Goal: Information Seeking & Learning: Compare options

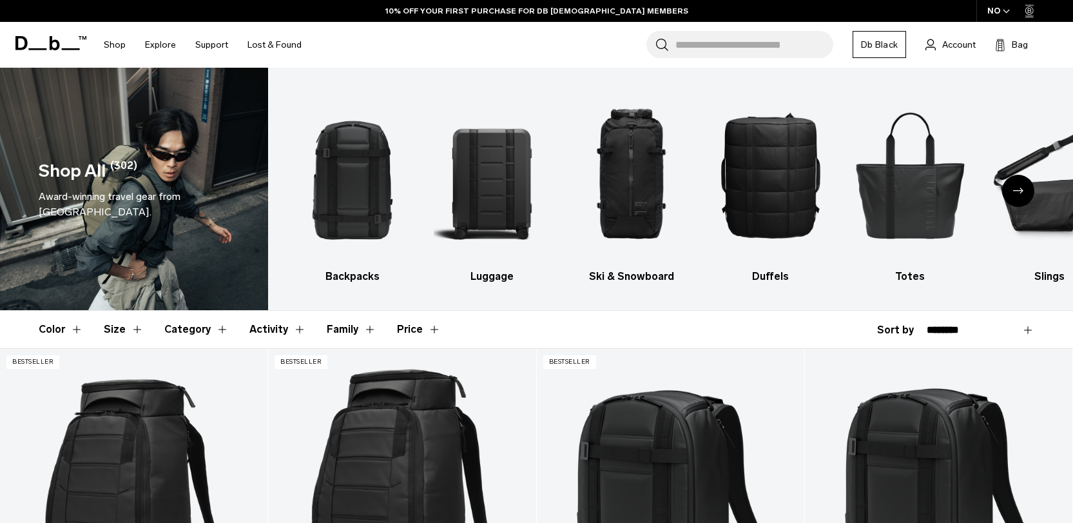
scroll to position [255, 0]
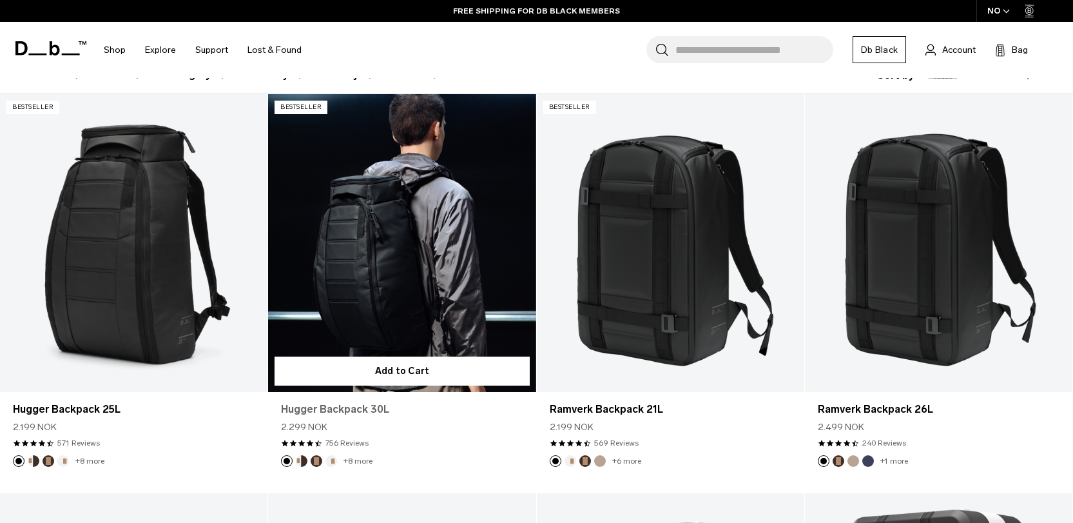
click at [318, 405] on link "Hugger Backpack 30L" at bounding box center [402, 408] width 242 height 15
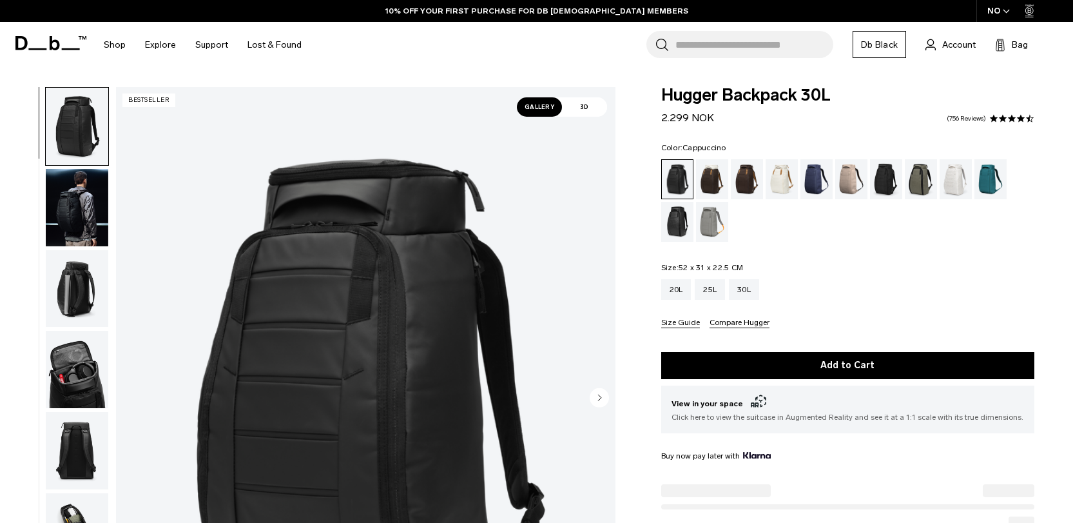
click at [714, 177] on div "Cappuccino" at bounding box center [712, 179] width 33 height 40
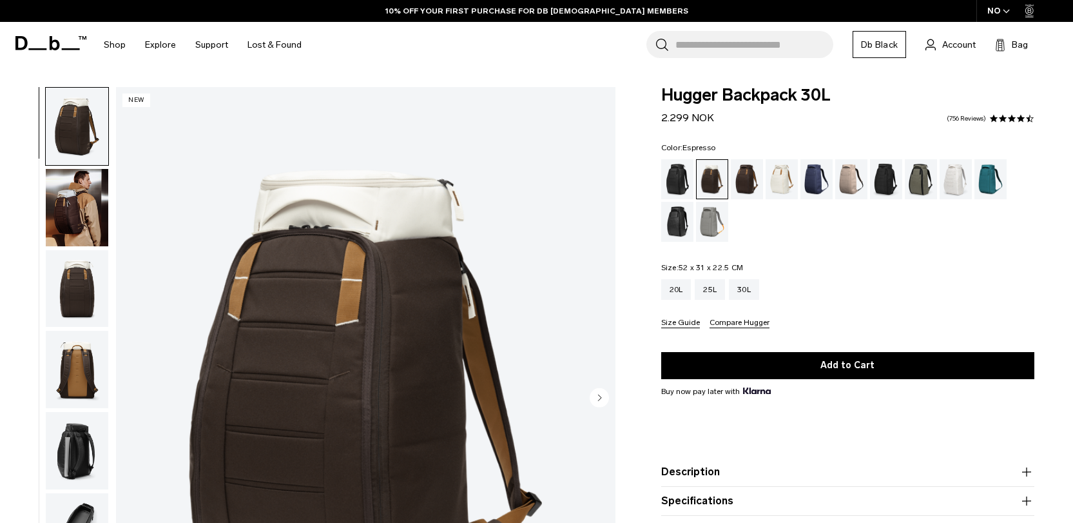
click at [745, 176] on div "Espresso" at bounding box center [747, 179] width 33 height 40
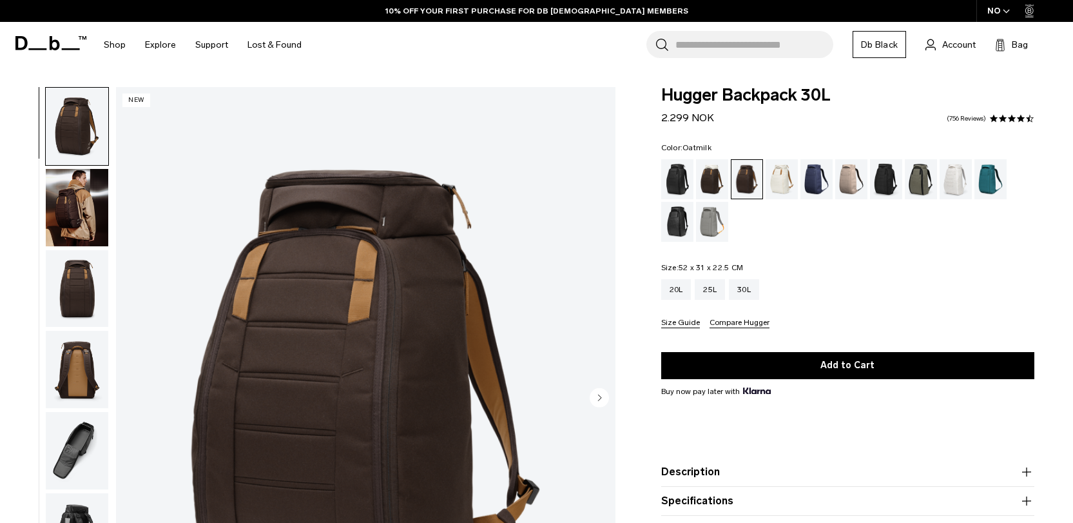
click at [789, 180] on div "Oatmilk" at bounding box center [782, 179] width 33 height 40
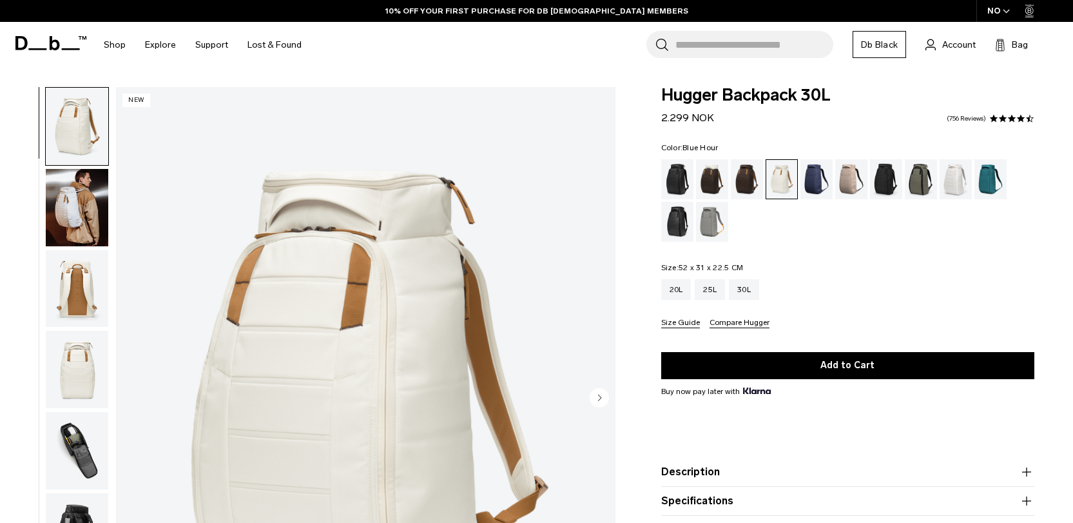
click at [816, 175] on div "Blue Hour" at bounding box center [816, 179] width 33 height 40
